Goal: Information Seeking & Learning: Learn about a topic

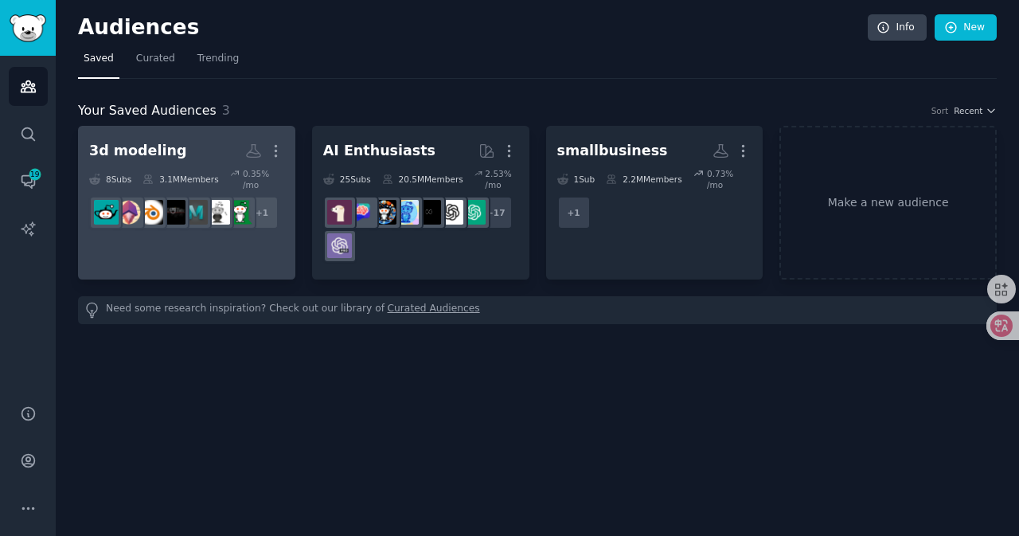
click at [192, 154] on h2 "3d modeling Custom Audience More" at bounding box center [186, 151] width 195 height 28
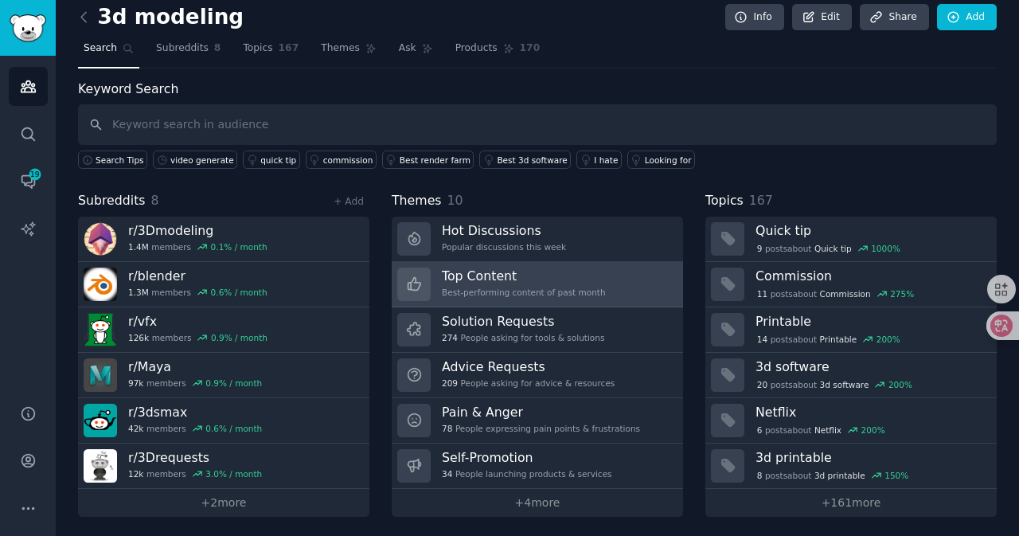
scroll to position [13, 0]
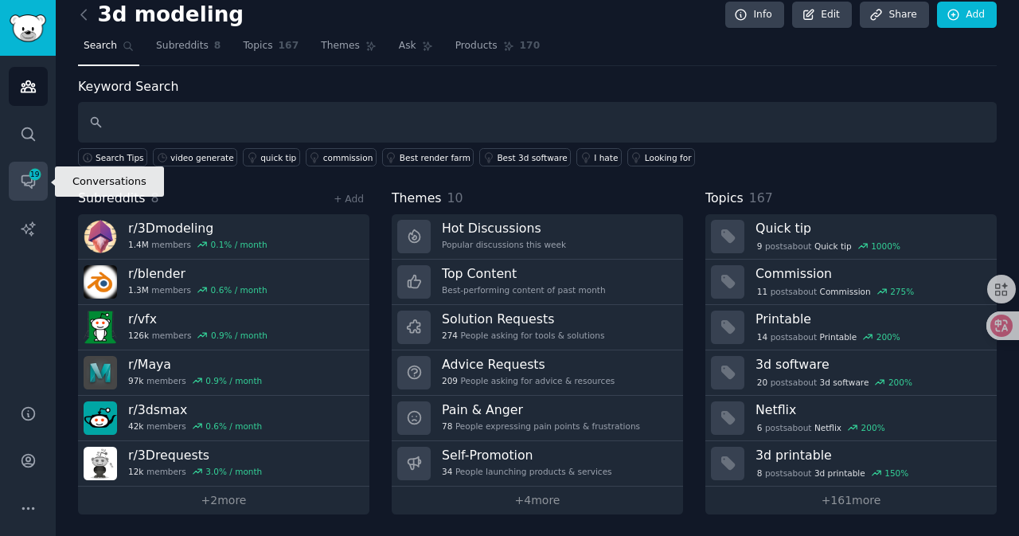
click at [18, 170] on link "Conversations 19" at bounding box center [28, 181] width 39 height 39
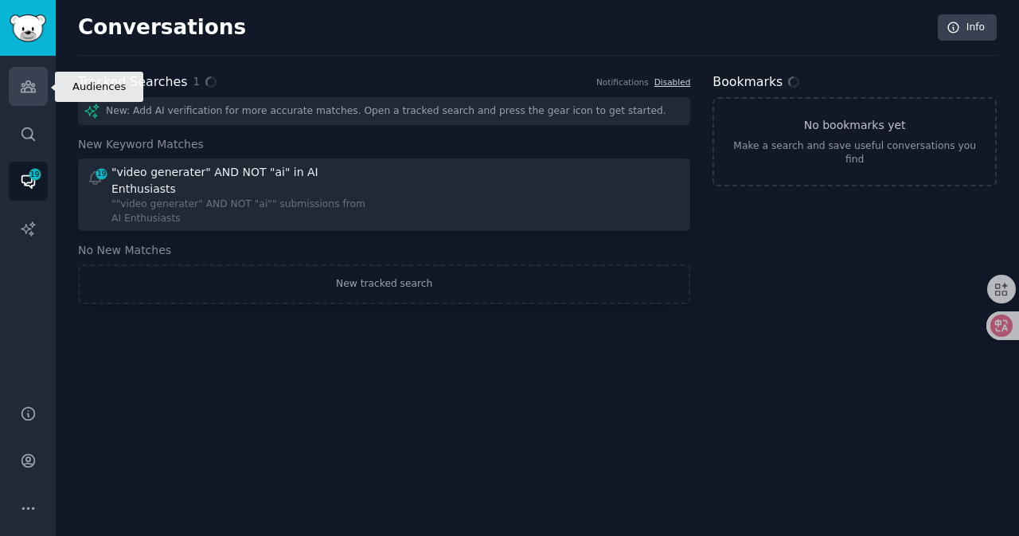
click at [37, 80] on link "Audiences" at bounding box center [28, 86] width 39 height 39
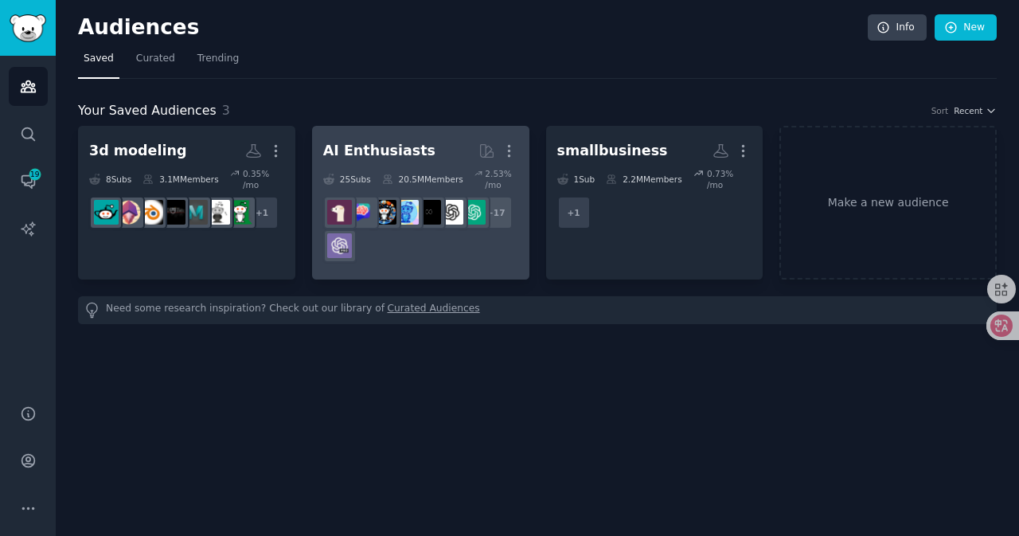
click at [398, 232] on div "+ 17" at bounding box center [420, 229] width 195 height 67
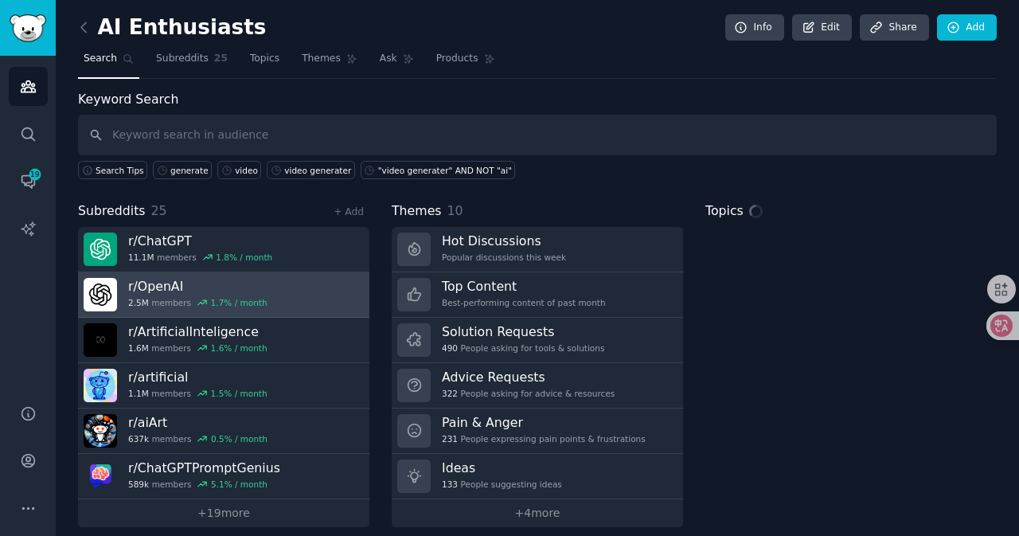
scroll to position [13, 0]
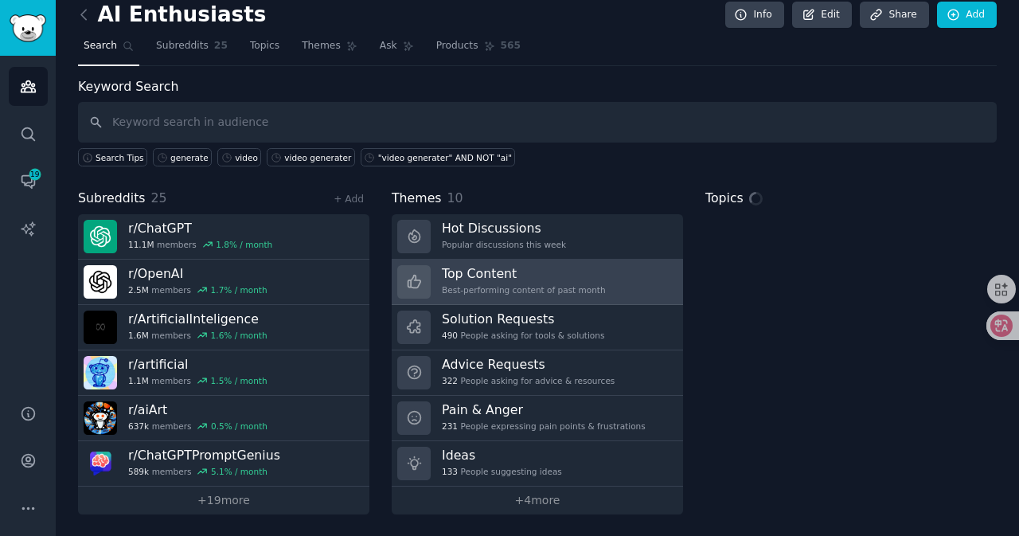
click at [547, 270] on h3 "Top Content" at bounding box center [524, 273] width 164 height 17
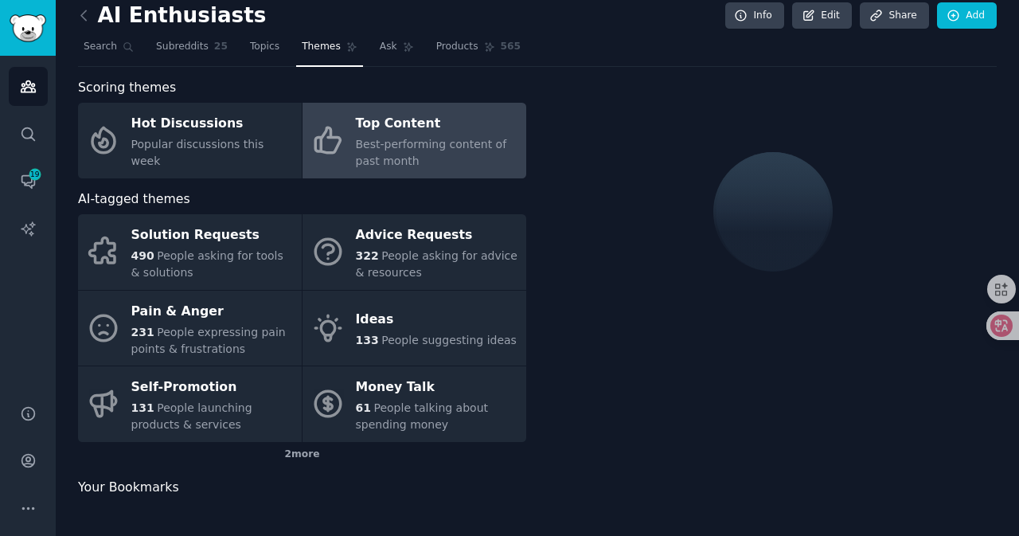
scroll to position [13, 0]
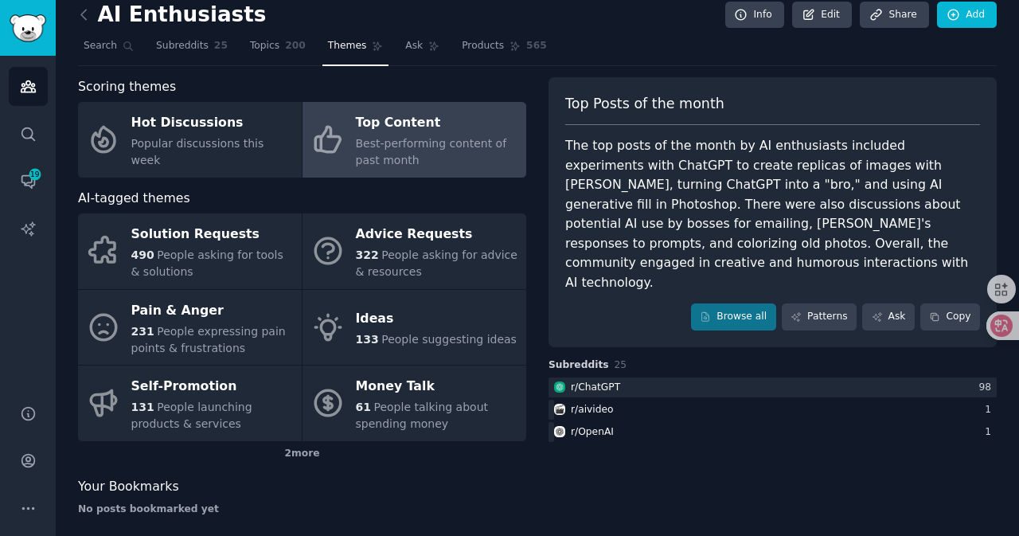
click at [871, 49] on nav "Search Subreddits 25 Topics 200 Themes Ask Products 565" at bounding box center [537, 49] width 919 height 33
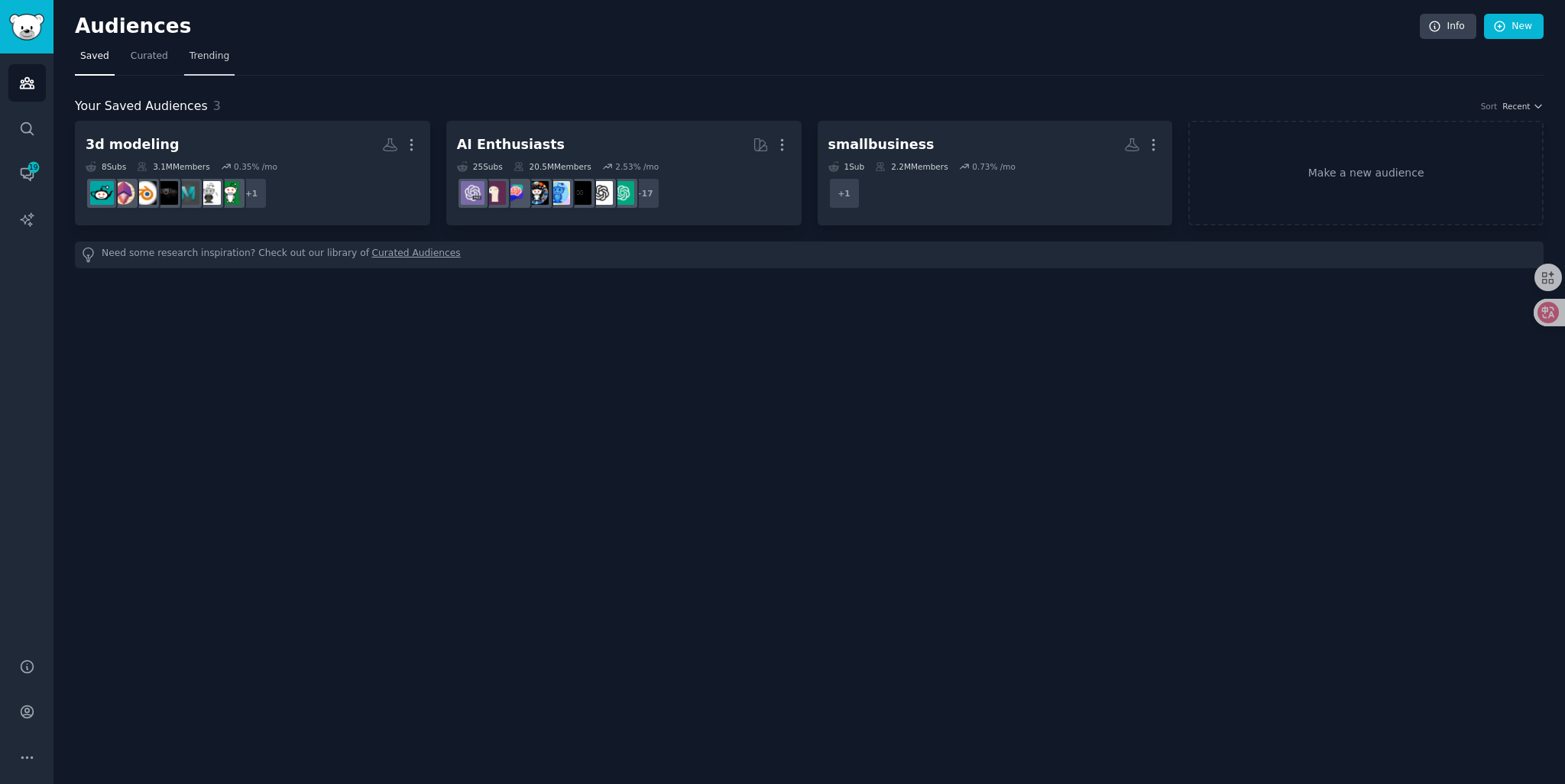
click at [191, 59] on span "Trending" at bounding box center [208, 57] width 39 height 13
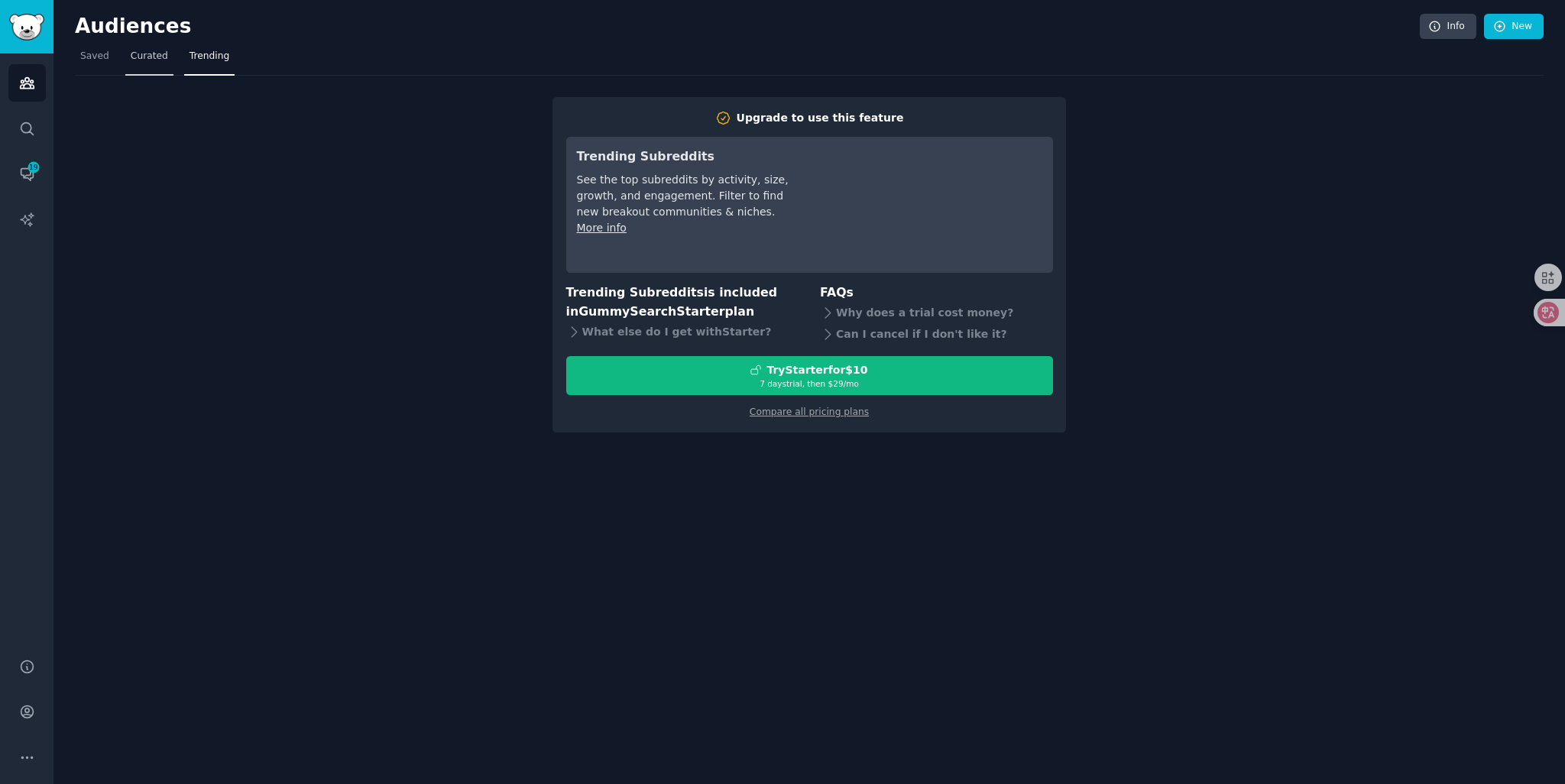
click at [142, 60] on span "Curated" at bounding box center [149, 57] width 37 height 13
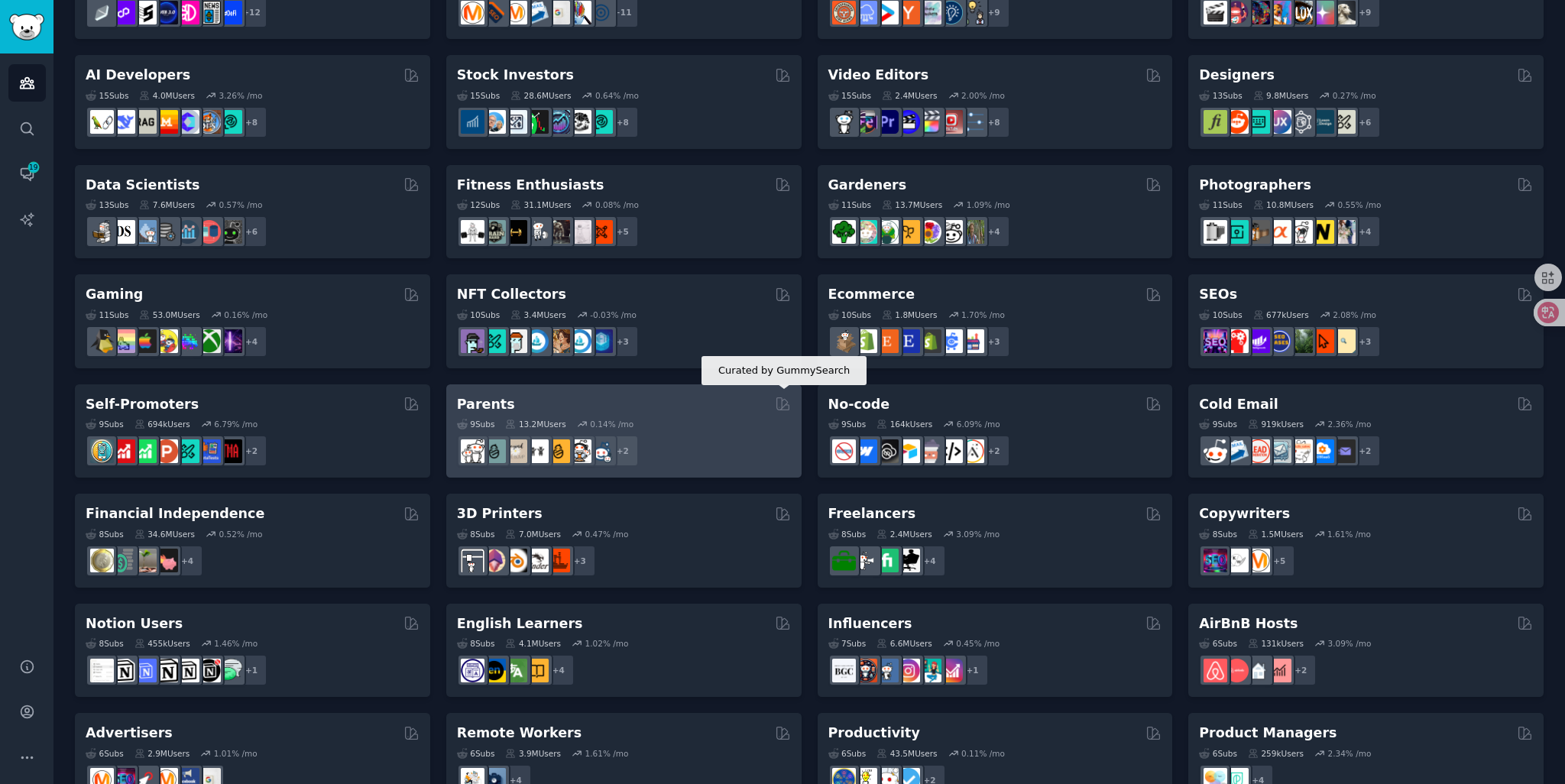
scroll to position [438, 0]
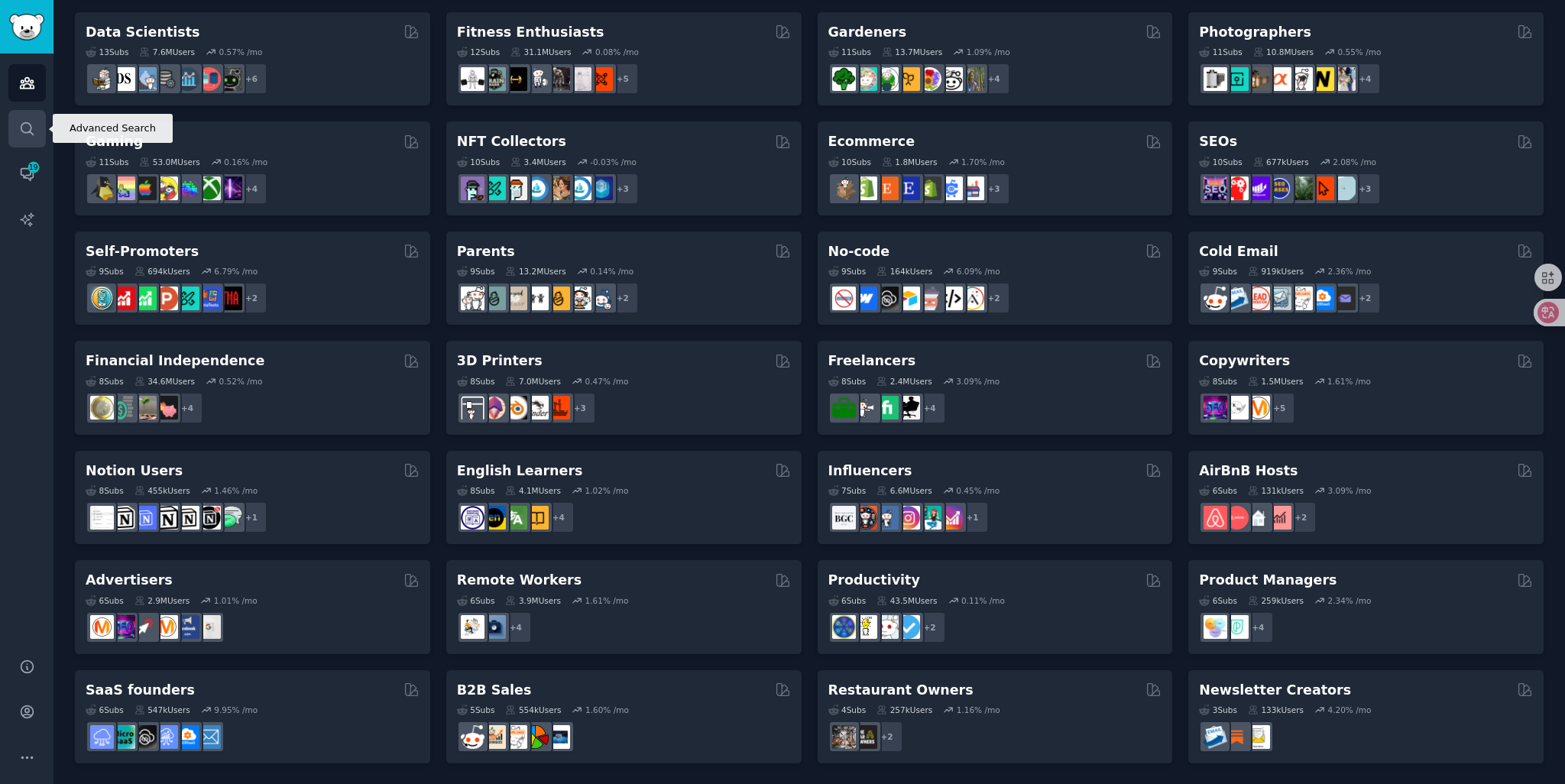
click at [15, 135] on link "Search" at bounding box center [27, 129] width 37 height 37
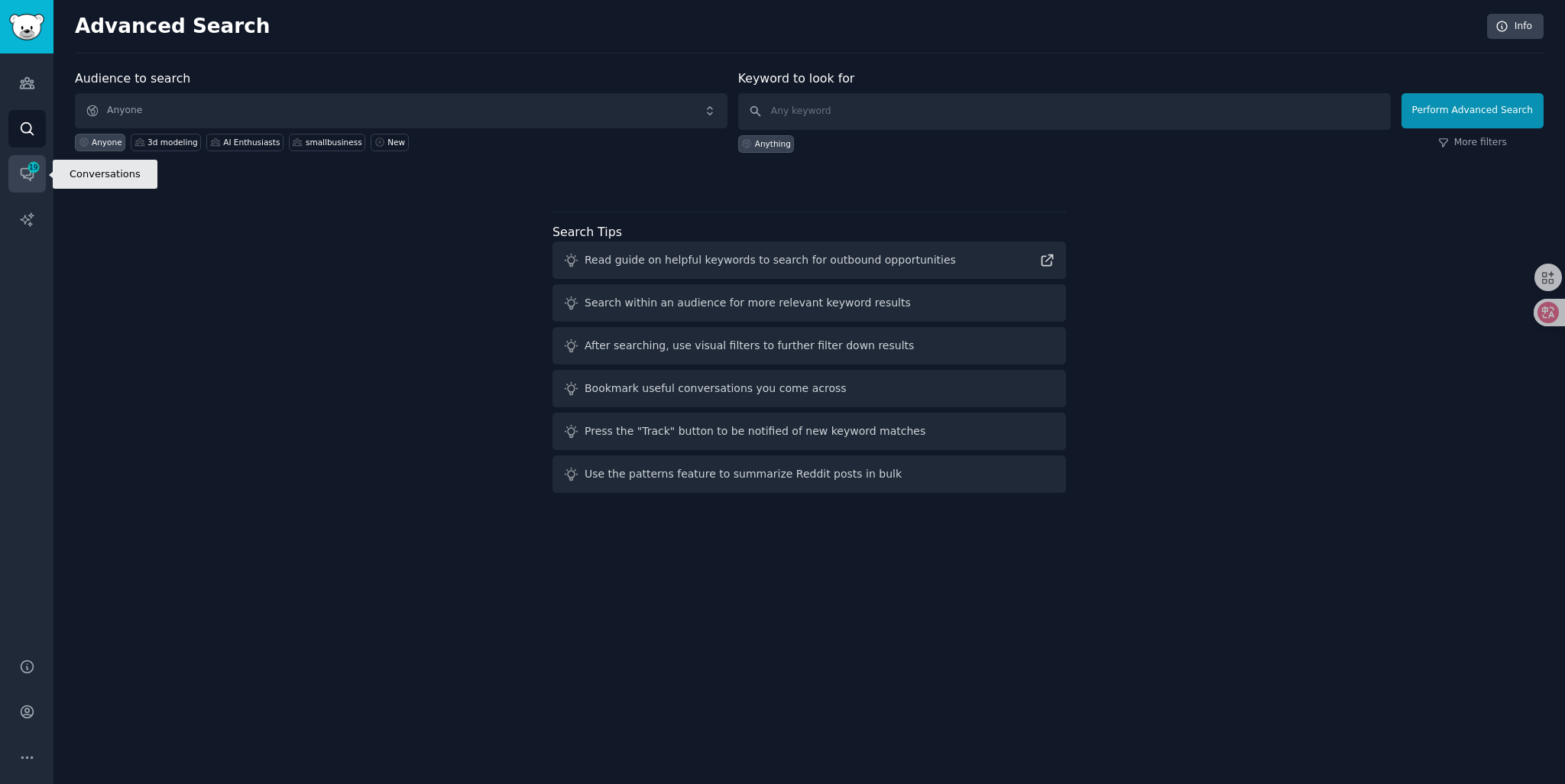
click at [24, 173] on icon "Sidebar" at bounding box center [27, 174] width 16 height 16
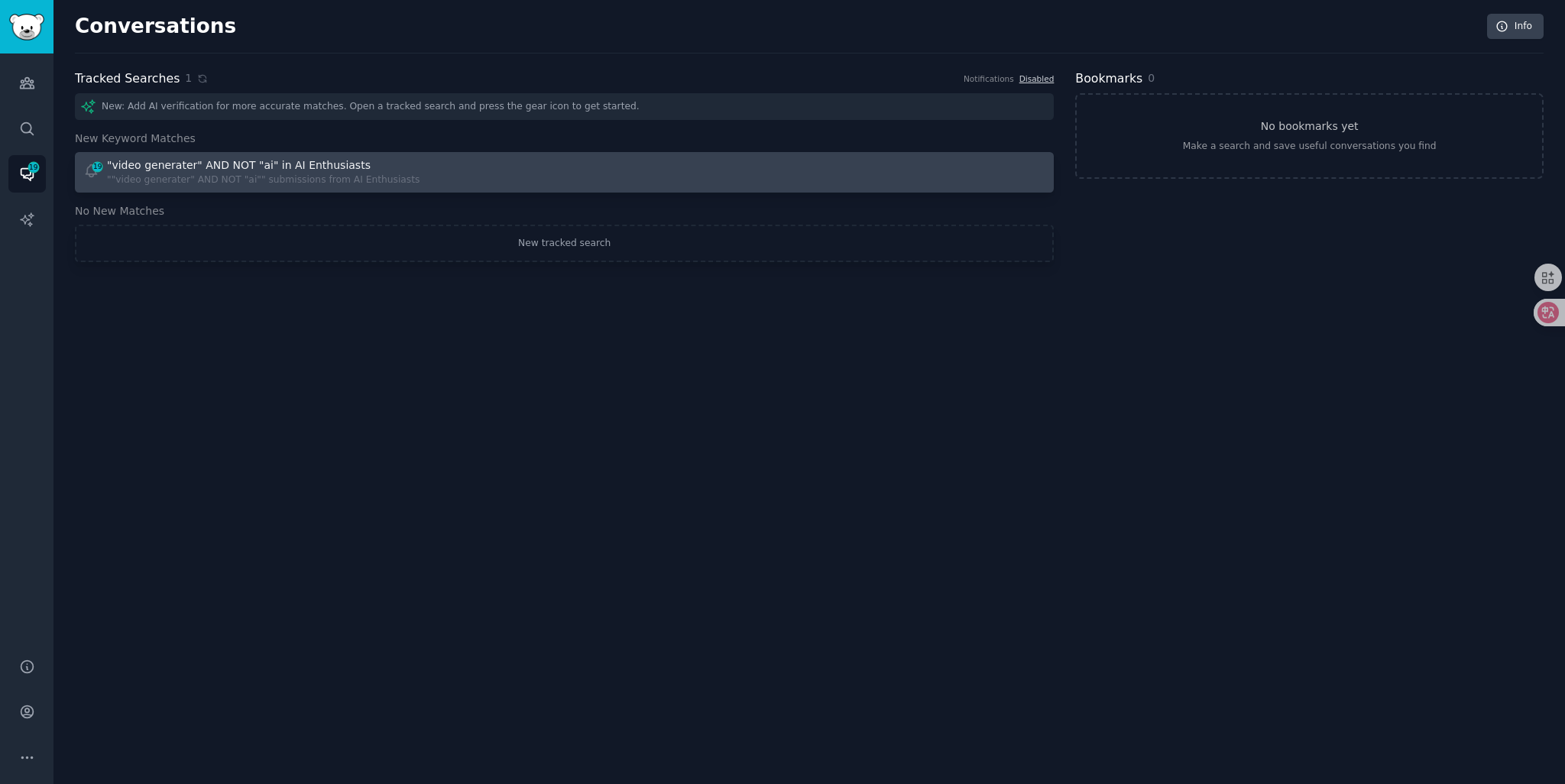
click at [665, 167] on div at bounding box center [810, 172] width 470 height 30
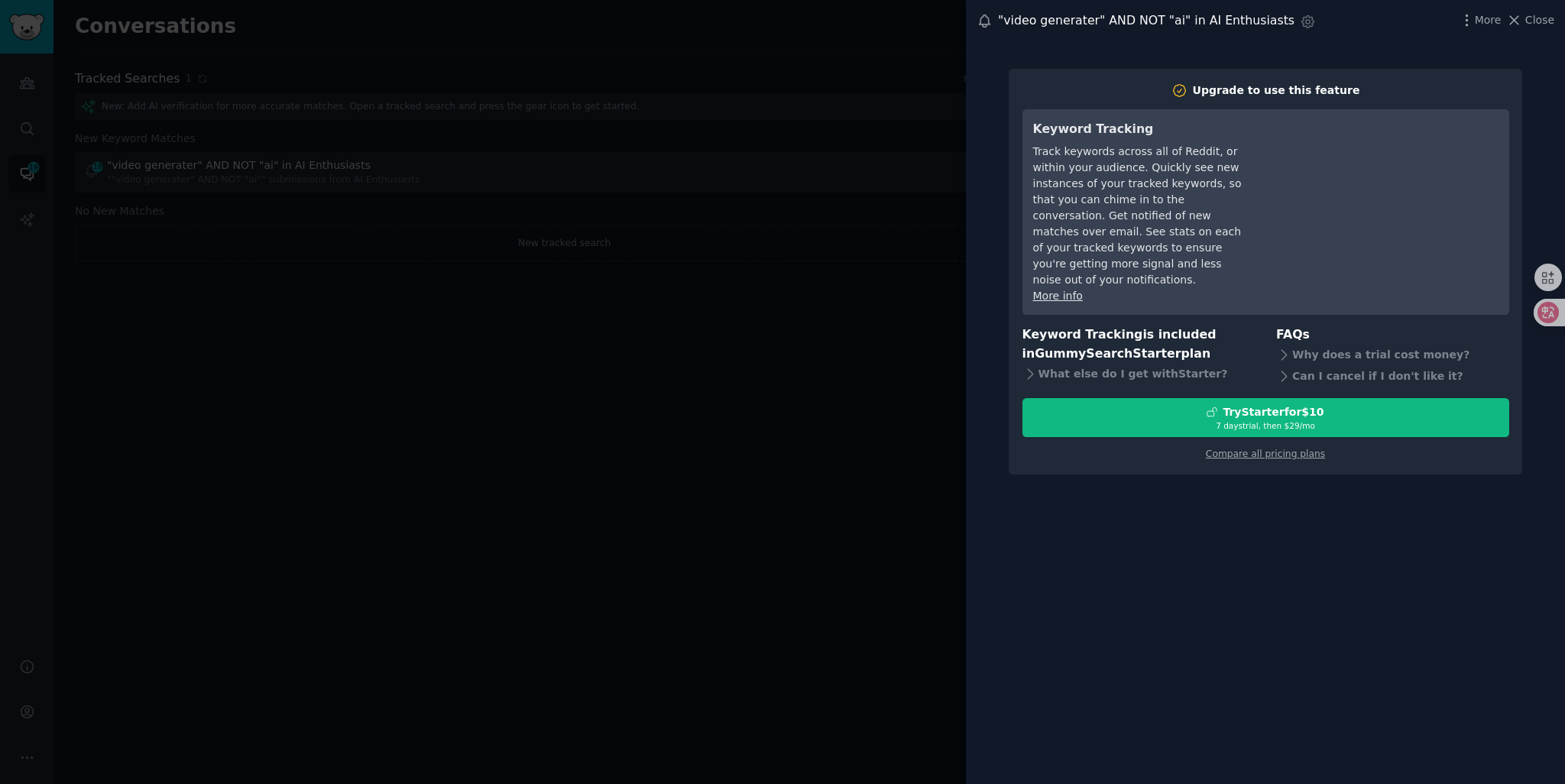
click at [835, 91] on div at bounding box center [782, 392] width 1565 height 784
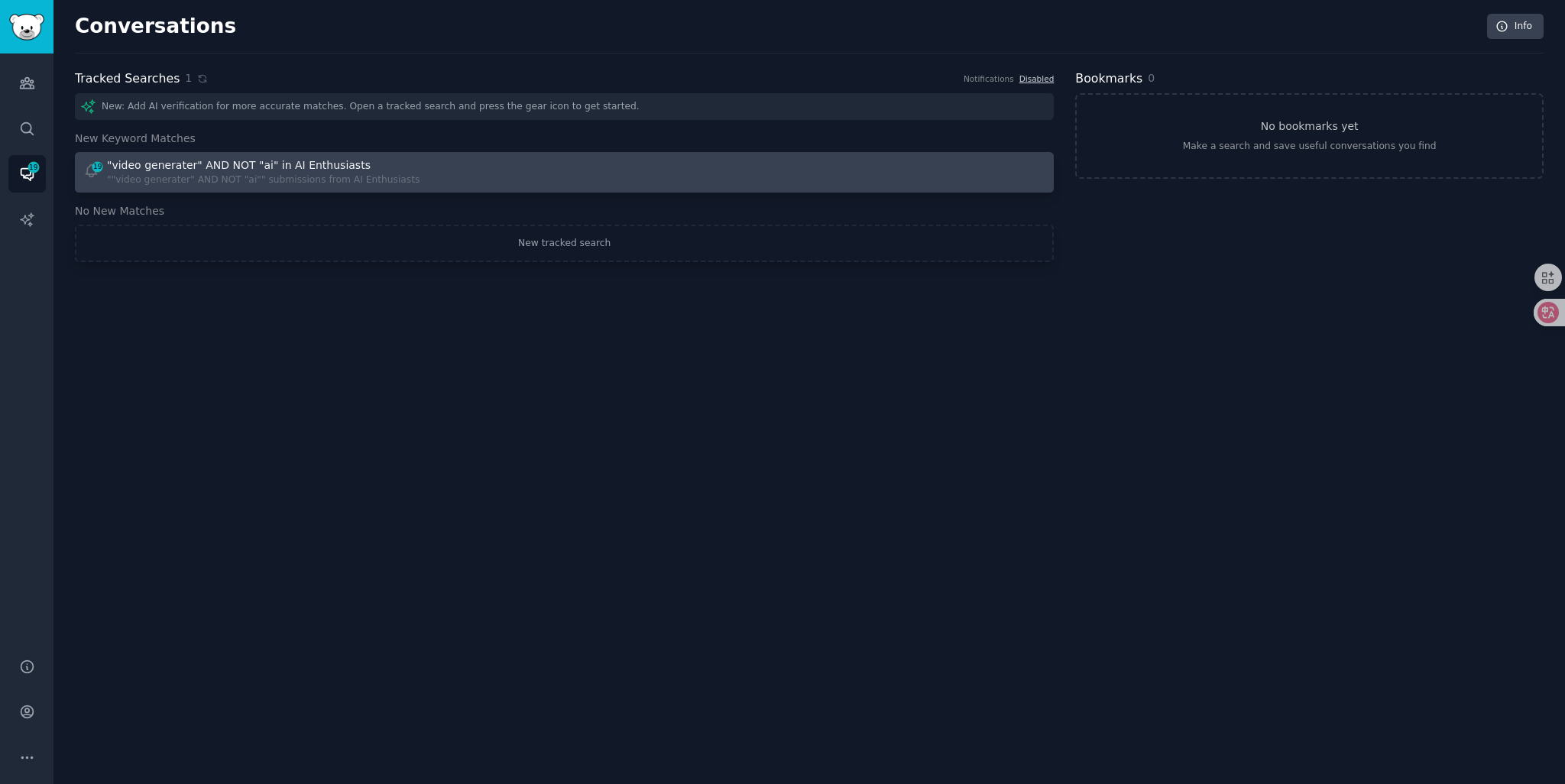
click at [92, 172] on icon at bounding box center [98, 167] width 13 height 13
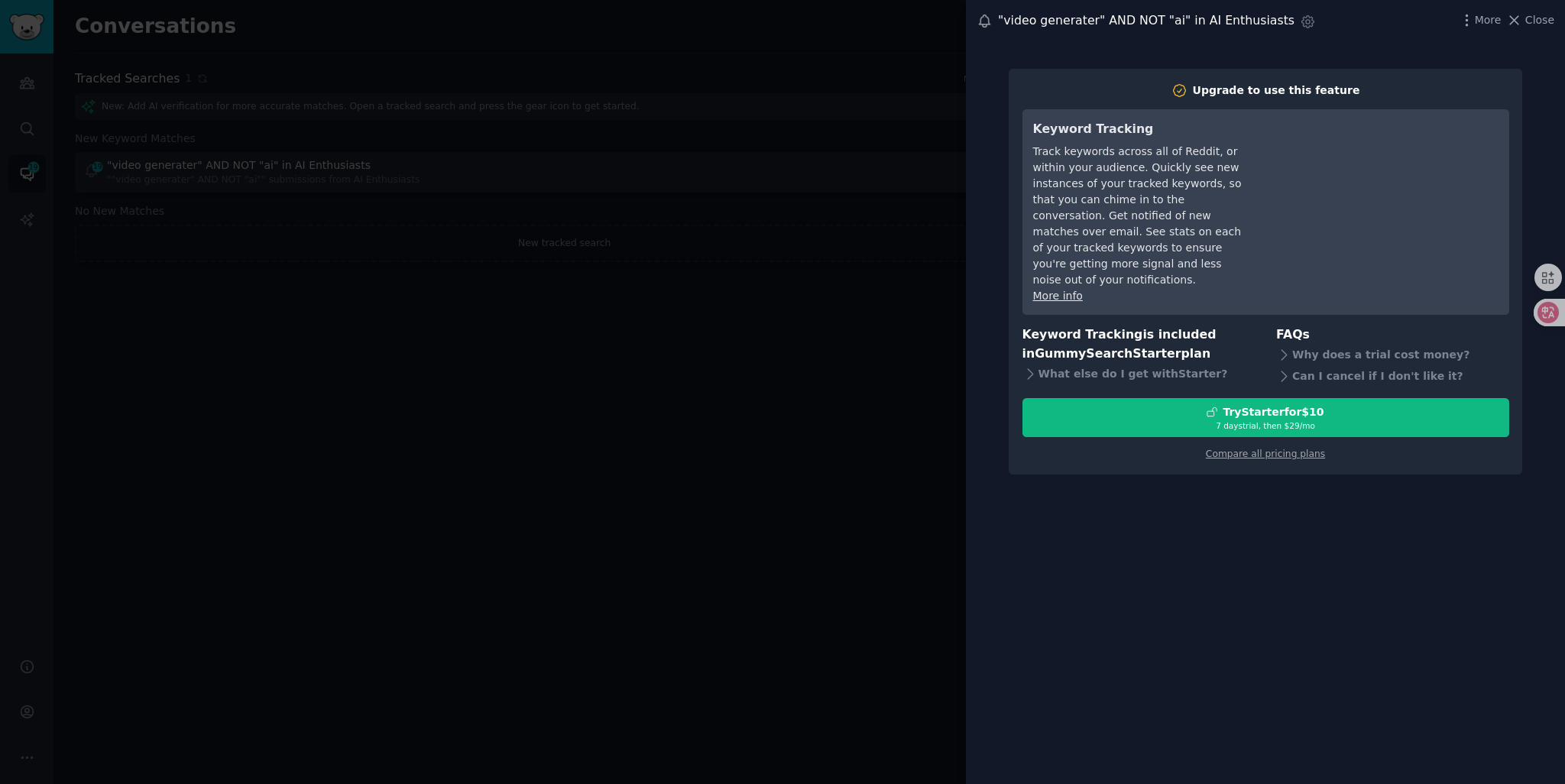
drag, startPoint x: 639, startPoint y: 303, endPoint x: 612, endPoint y: 301, distance: 27.1
click at [639, 305] on div at bounding box center [782, 392] width 1565 height 784
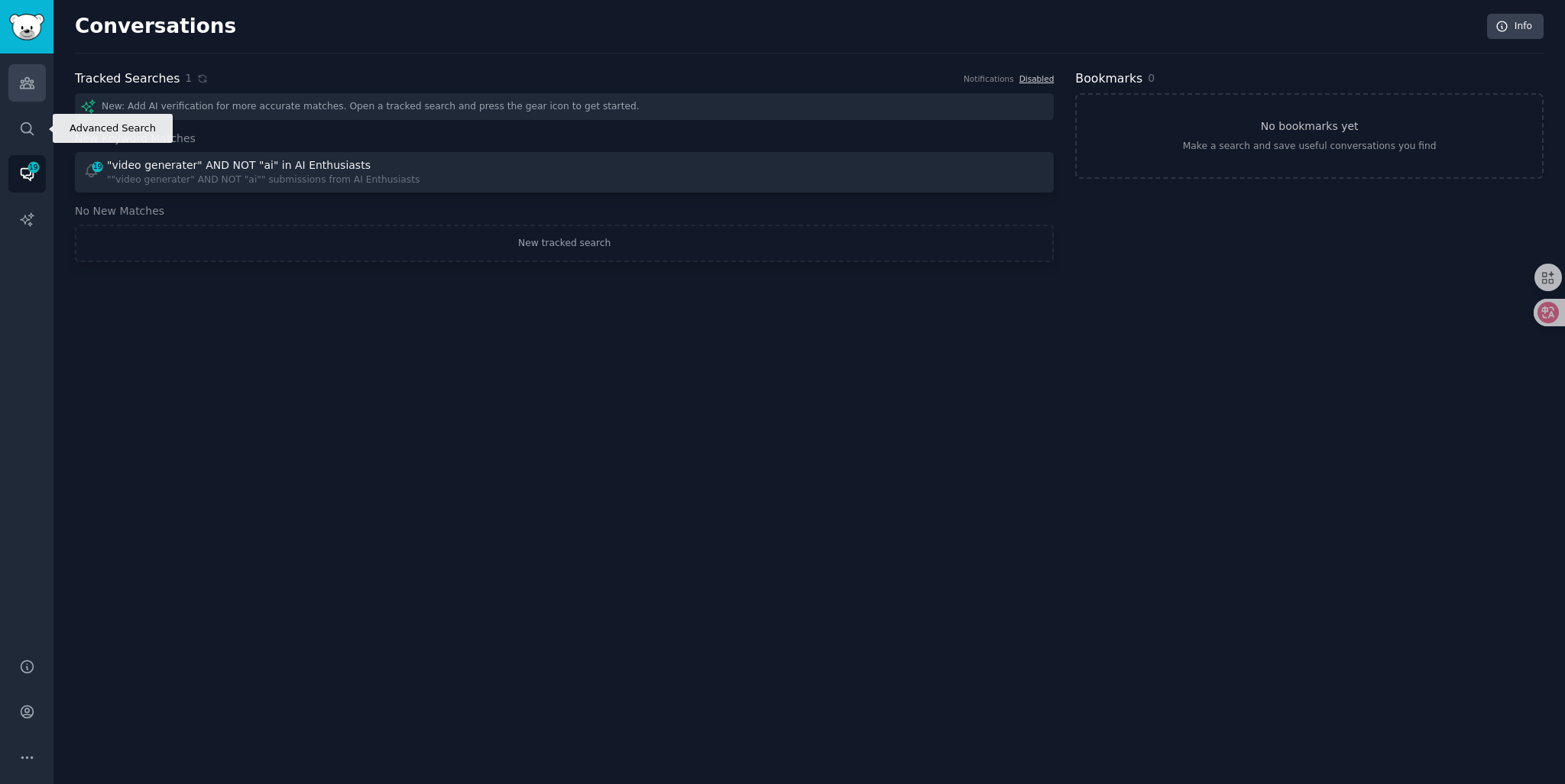
click at [28, 96] on link "Audiences" at bounding box center [27, 83] width 37 height 37
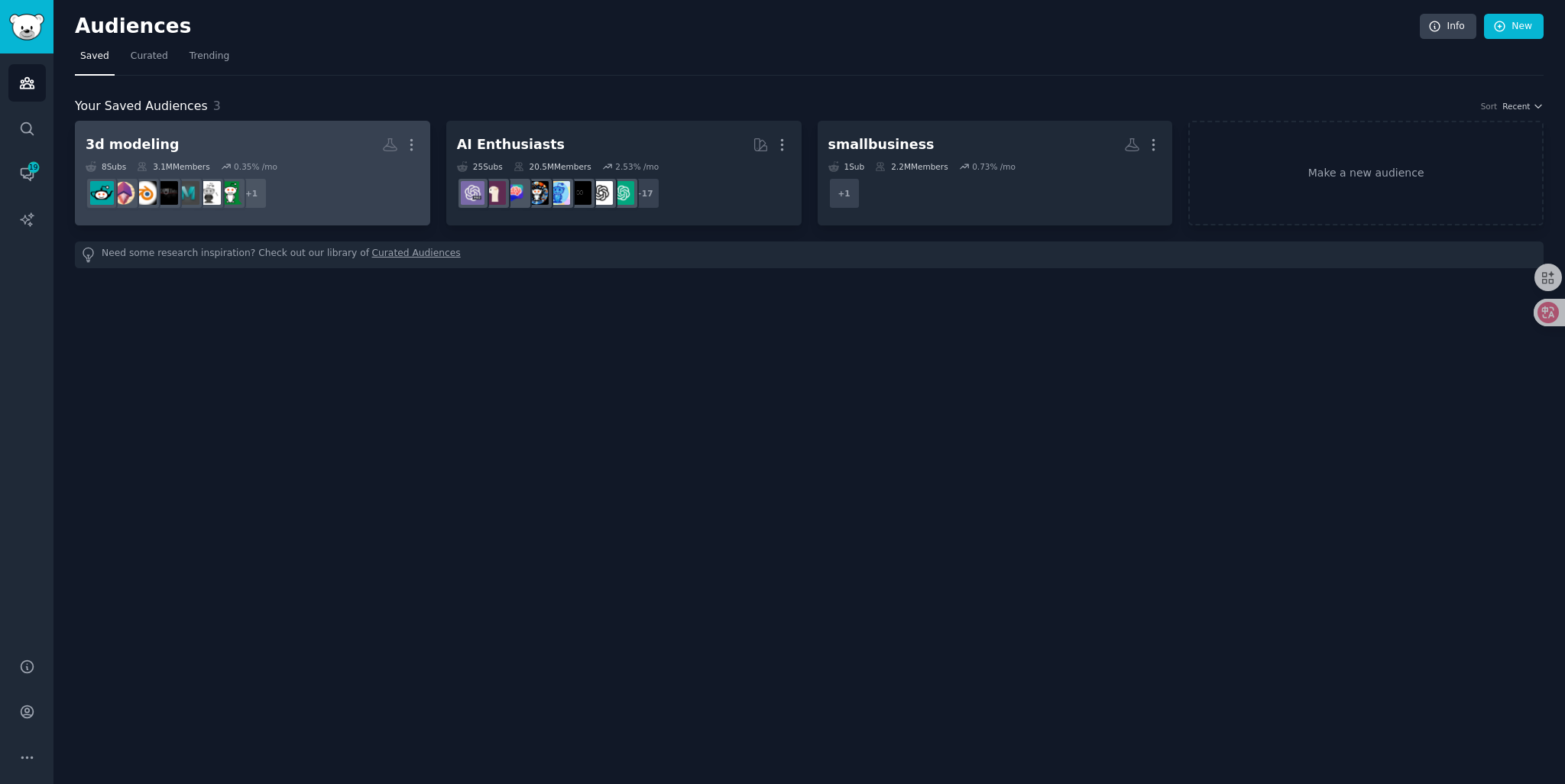
click at [249, 162] on div "0.35 % /mo" at bounding box center [255, 166] width 43 height 11
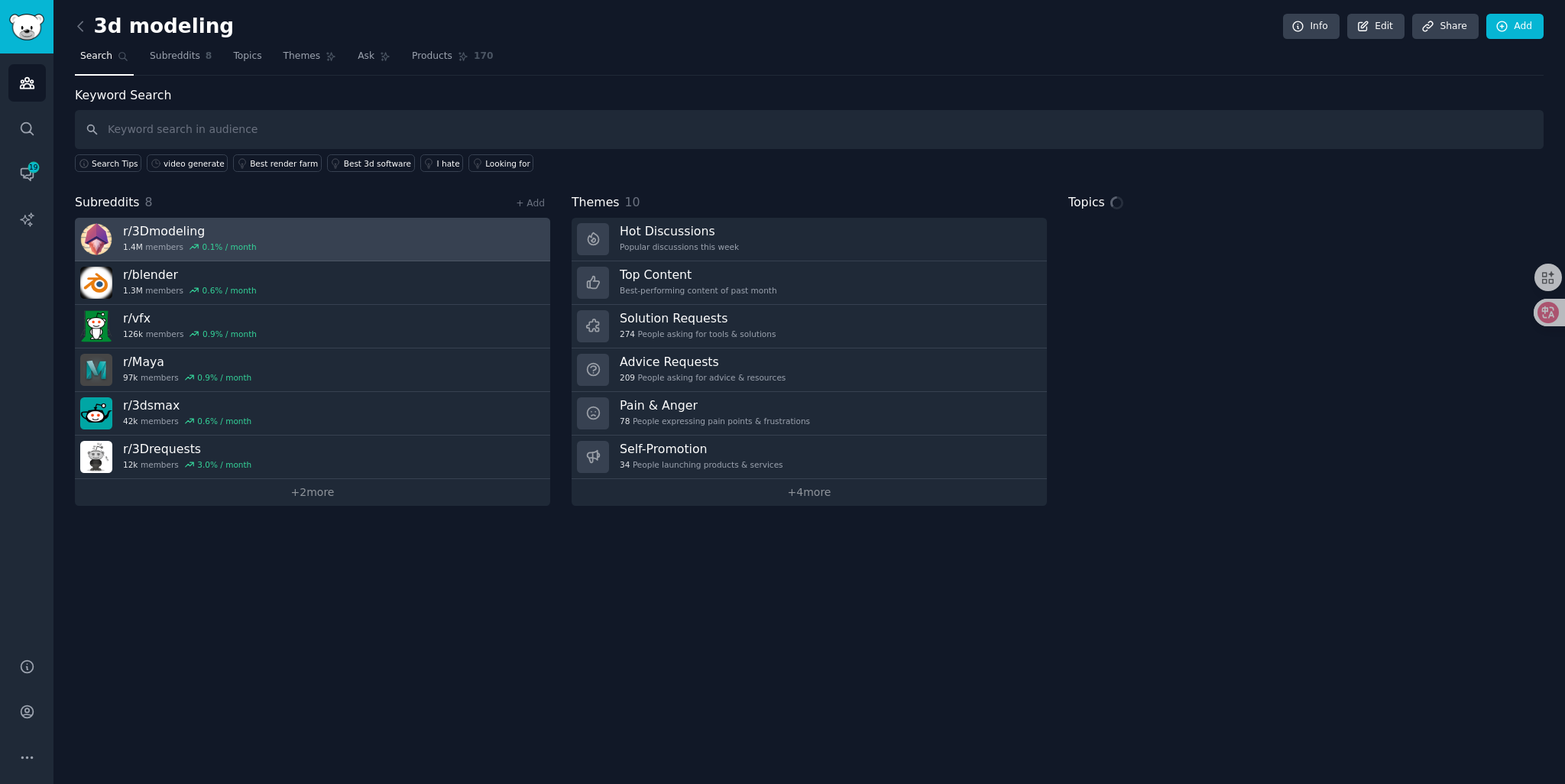
click at [358, 251] on link "r/ 3Dmodeling 1.4M members 0.1 % / month" at bounding box center [312, 239] width 475 height 43
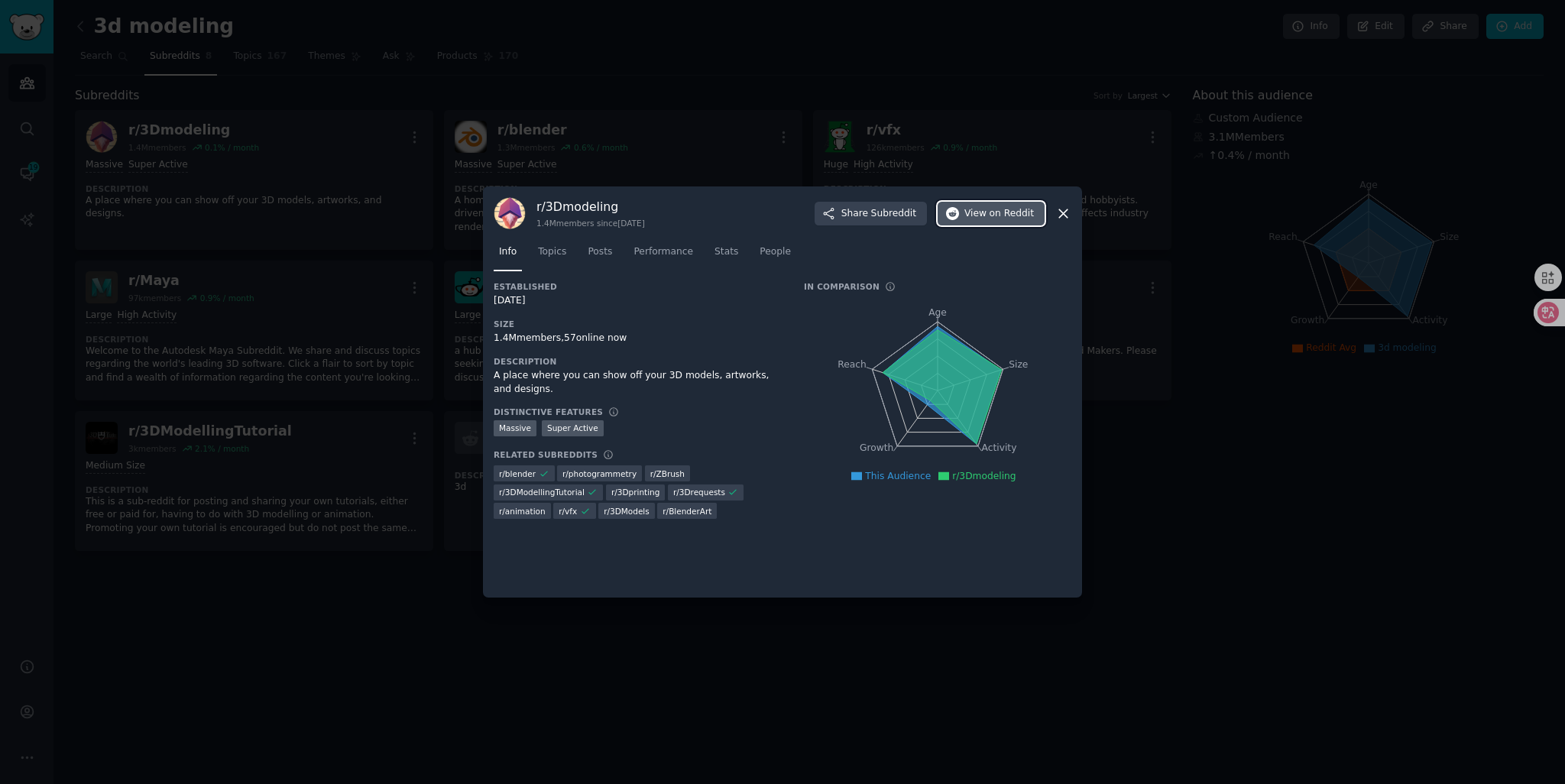
click at [975, 217] on span "View on Reddit" at bounding box center [999, 214] width 69 height 13
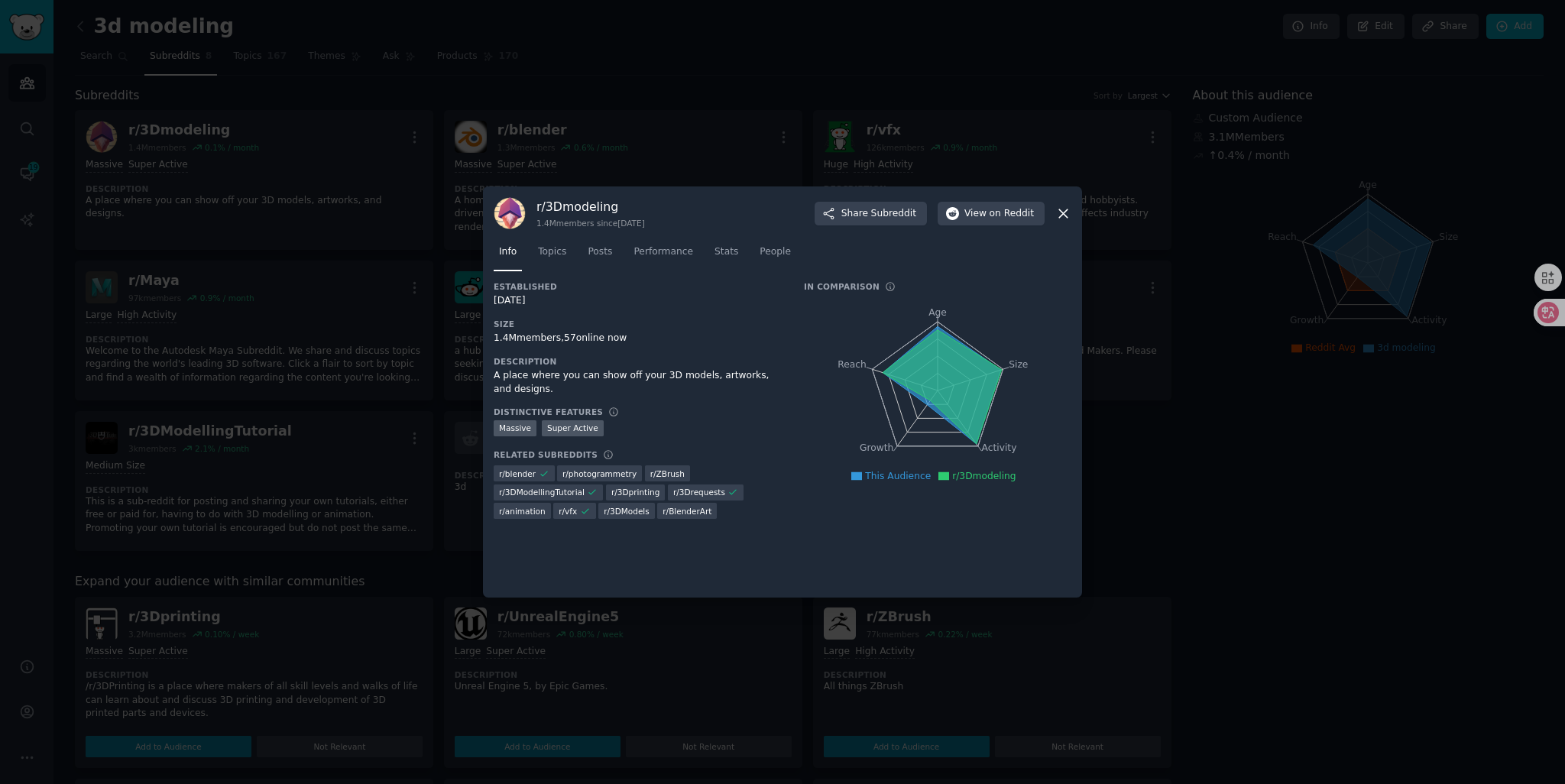
click at [1058, 221] on div "r/ 3Dmodeling 1.4M members since [DATE] Share Subreddit View on Reddit" at bounding box center [782, 212] width 578 height 32
click at [1055, 211] on icon at bounding box center [1063, 213] width 16 height 16
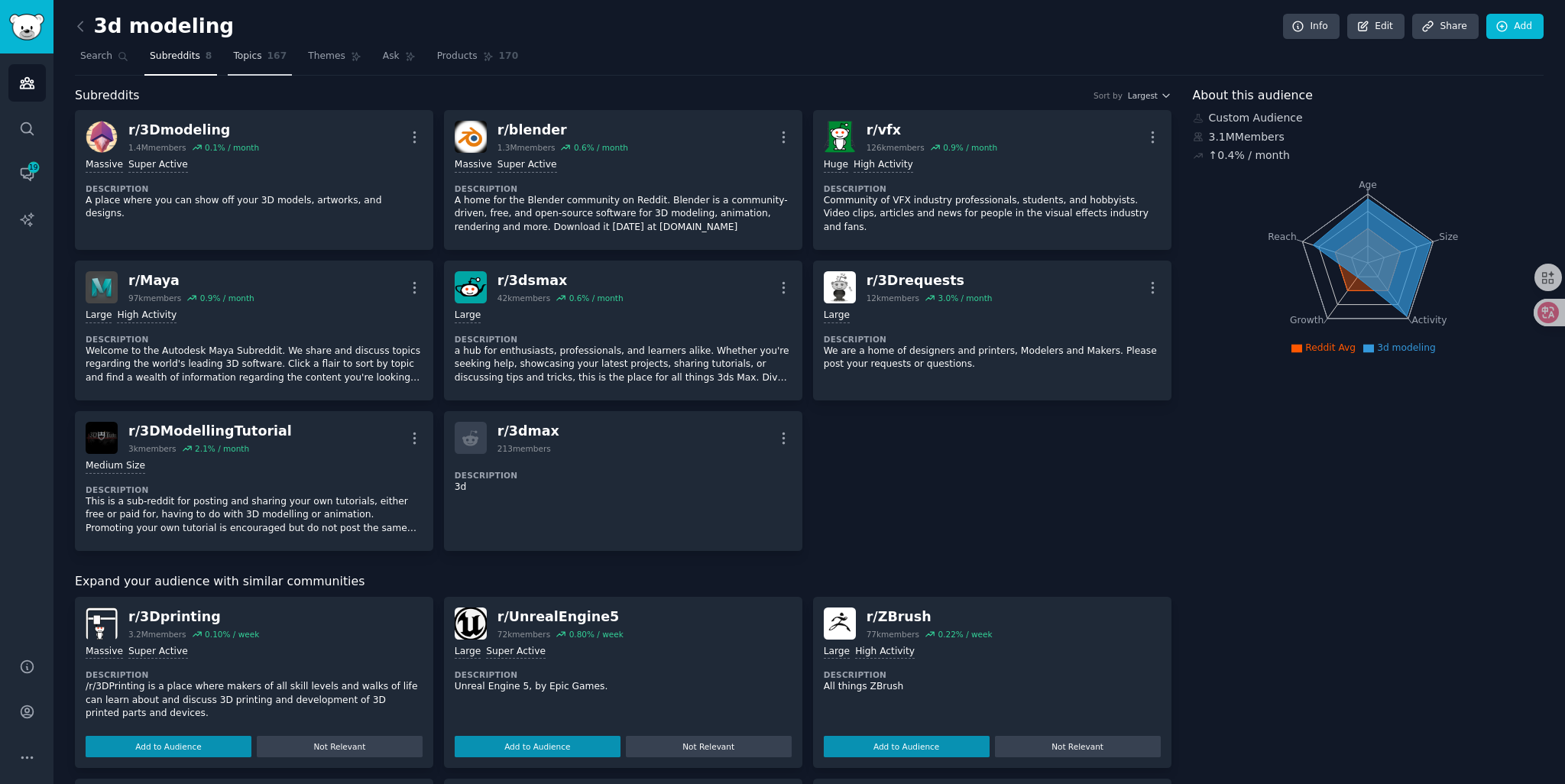
click at [233, 61] on span "Topics" at bounding box center [247, 57] width 28 height 13
